Goal: Navigation & Orientation: Find specific page/section

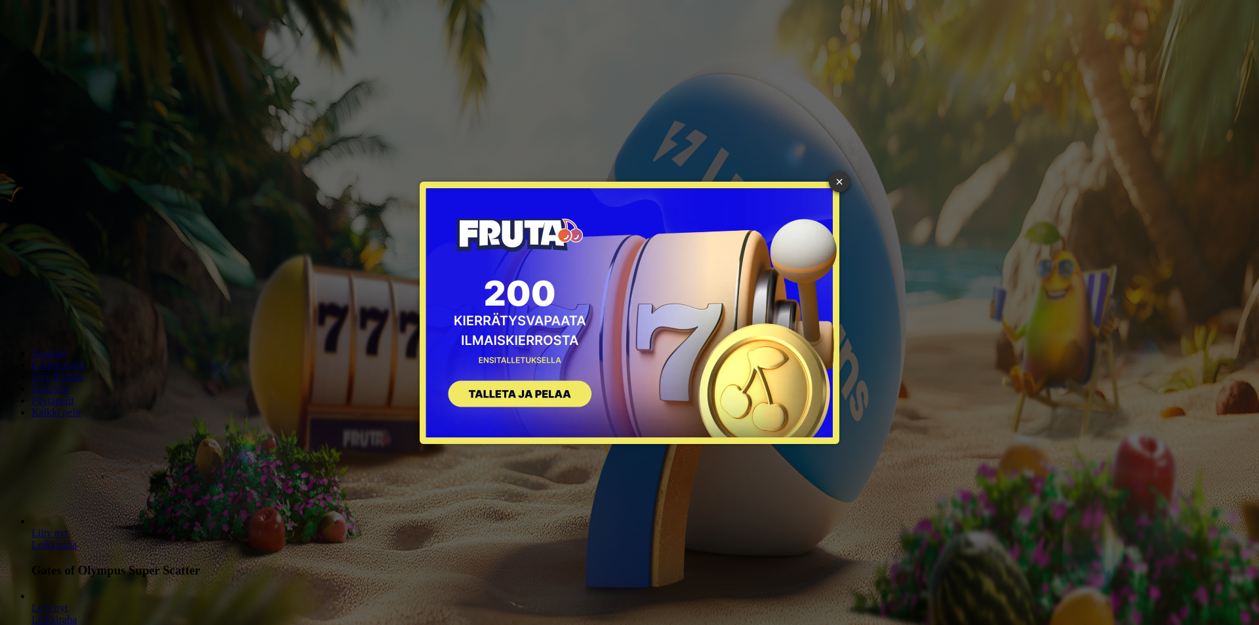
click at [844, 180] on link "×" at bounding box center [839, 181] width 21 height 21
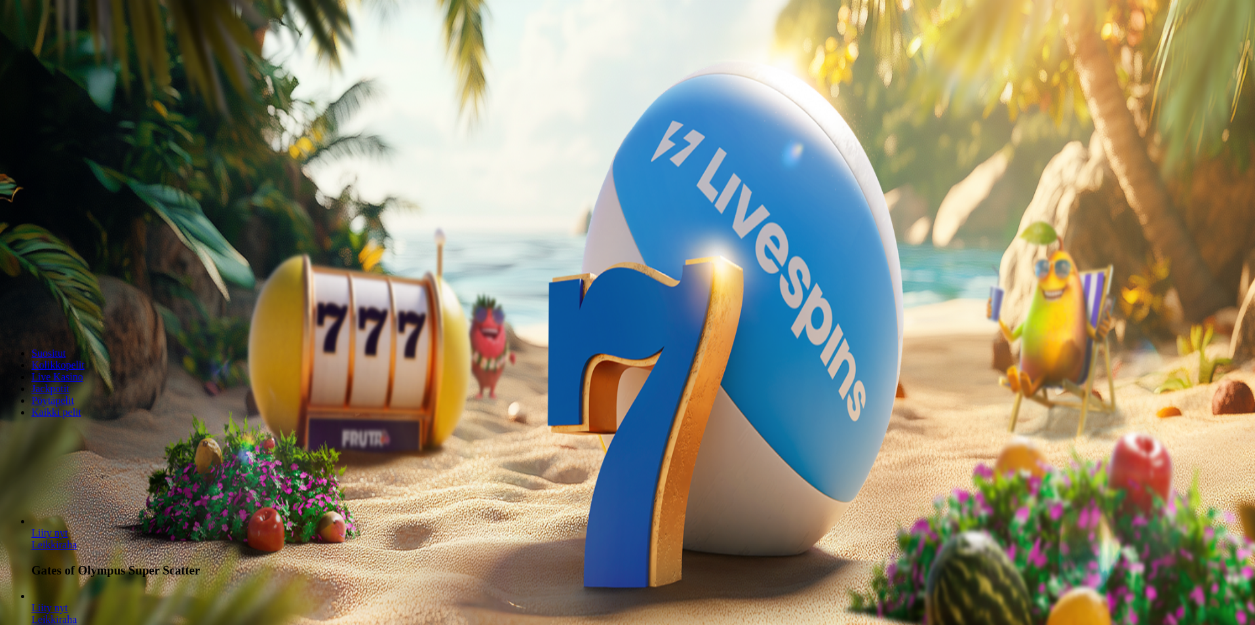
click at [87, 54] on button "Kirjaudu" at bounding box center [90, 48] width 43 height 14
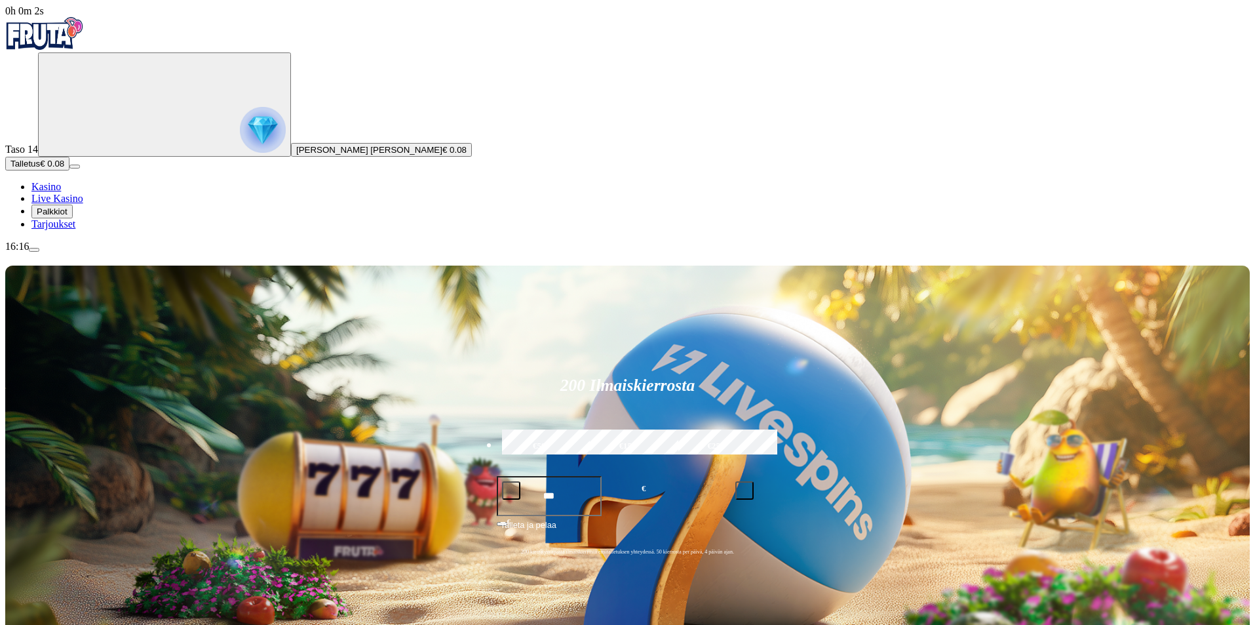
click at [68, 216] on span "Palkkiot" at bounding box center [52, 211] width 31 height 10
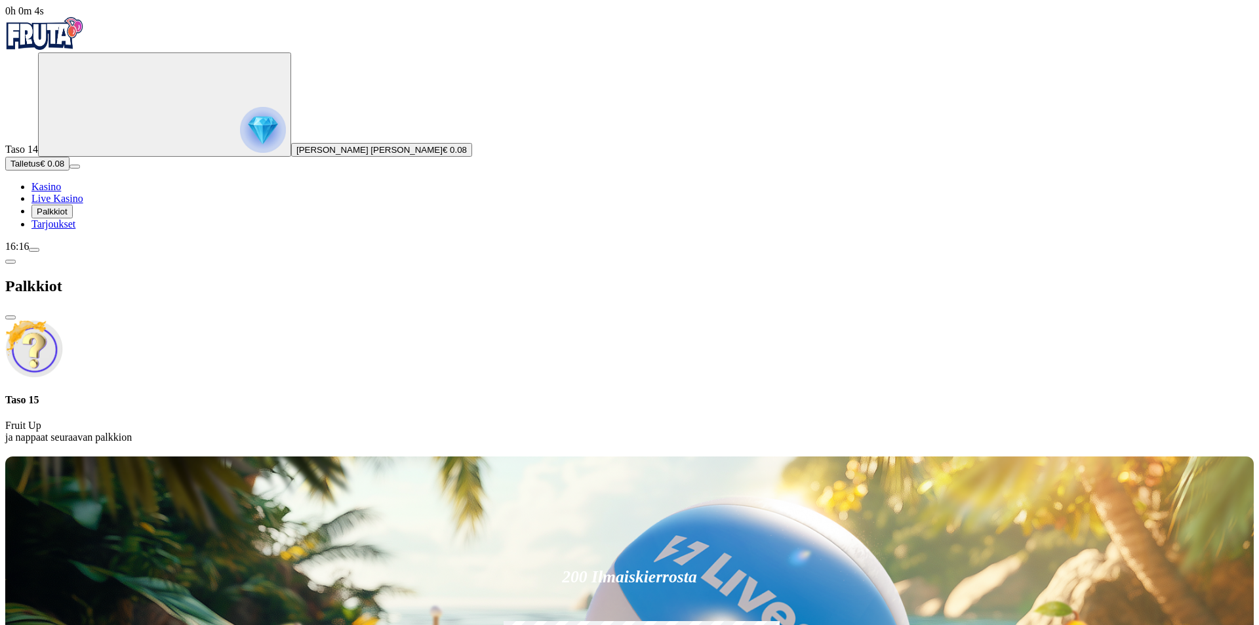
click at [73, 229] on span "Tarjoukset" at bounding box center [53, 223] width 44 height 11
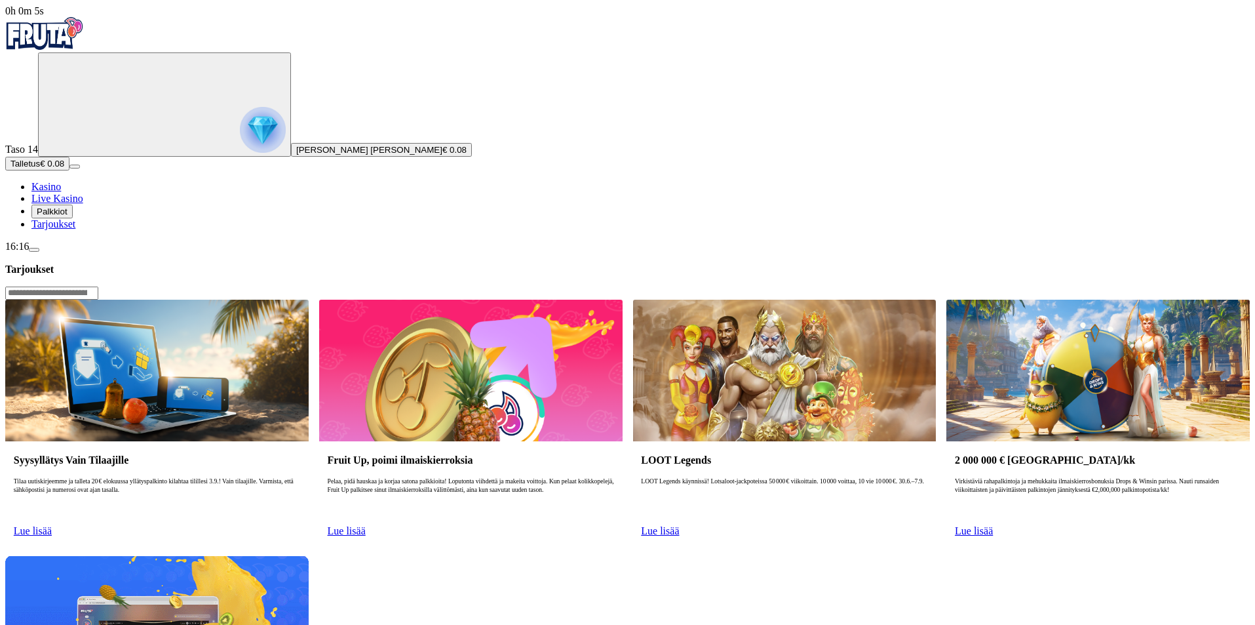
click at [68, 216] on span "Palkkiot" at bounding box center [52, 211] width 31 height 10
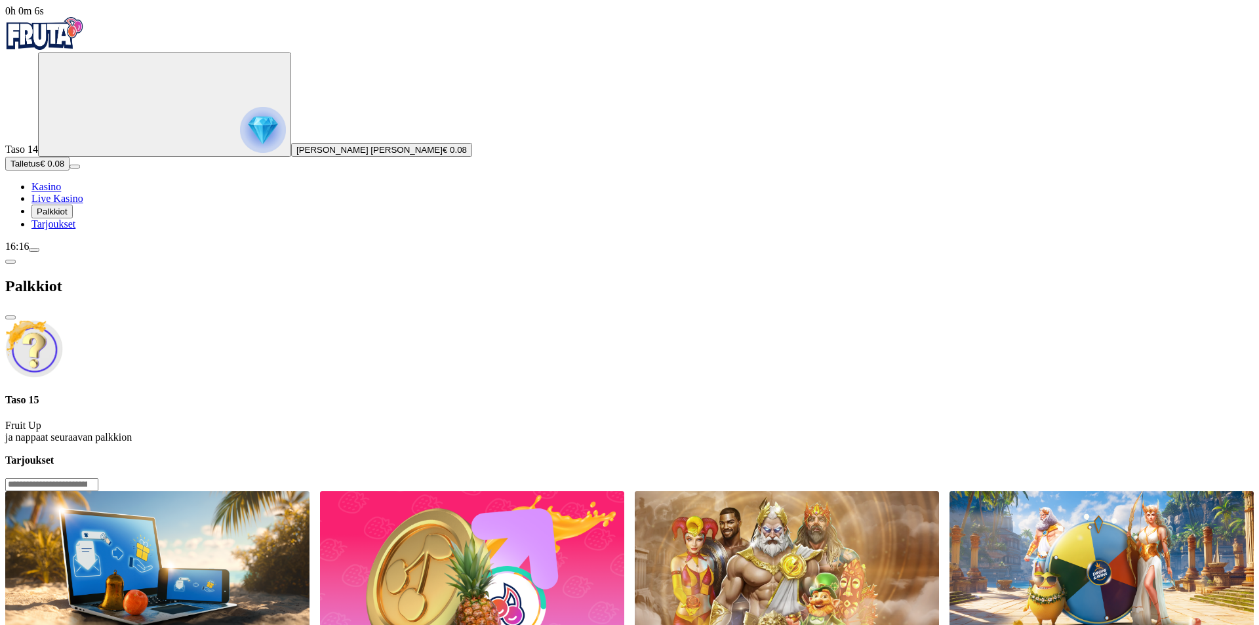
click at [61, 192] on span "Kasino" at bounding box center [45, 186] width 29 height 11
